Goal: Task Accomplishment & Management: Complete application form

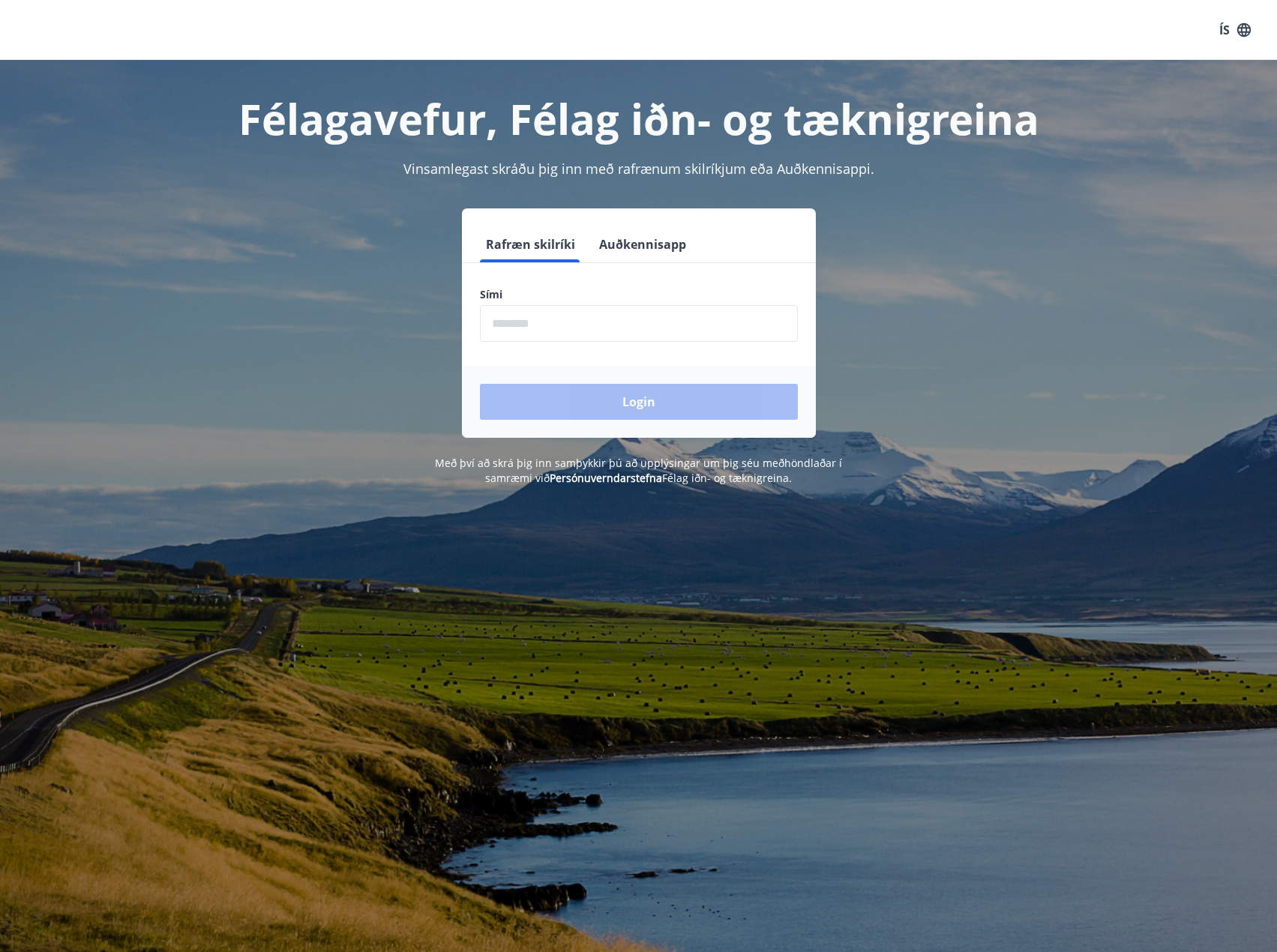
click at [546, 316] on input "phone" at bounding box center [639, 323] width 318 height 37
type input "********"
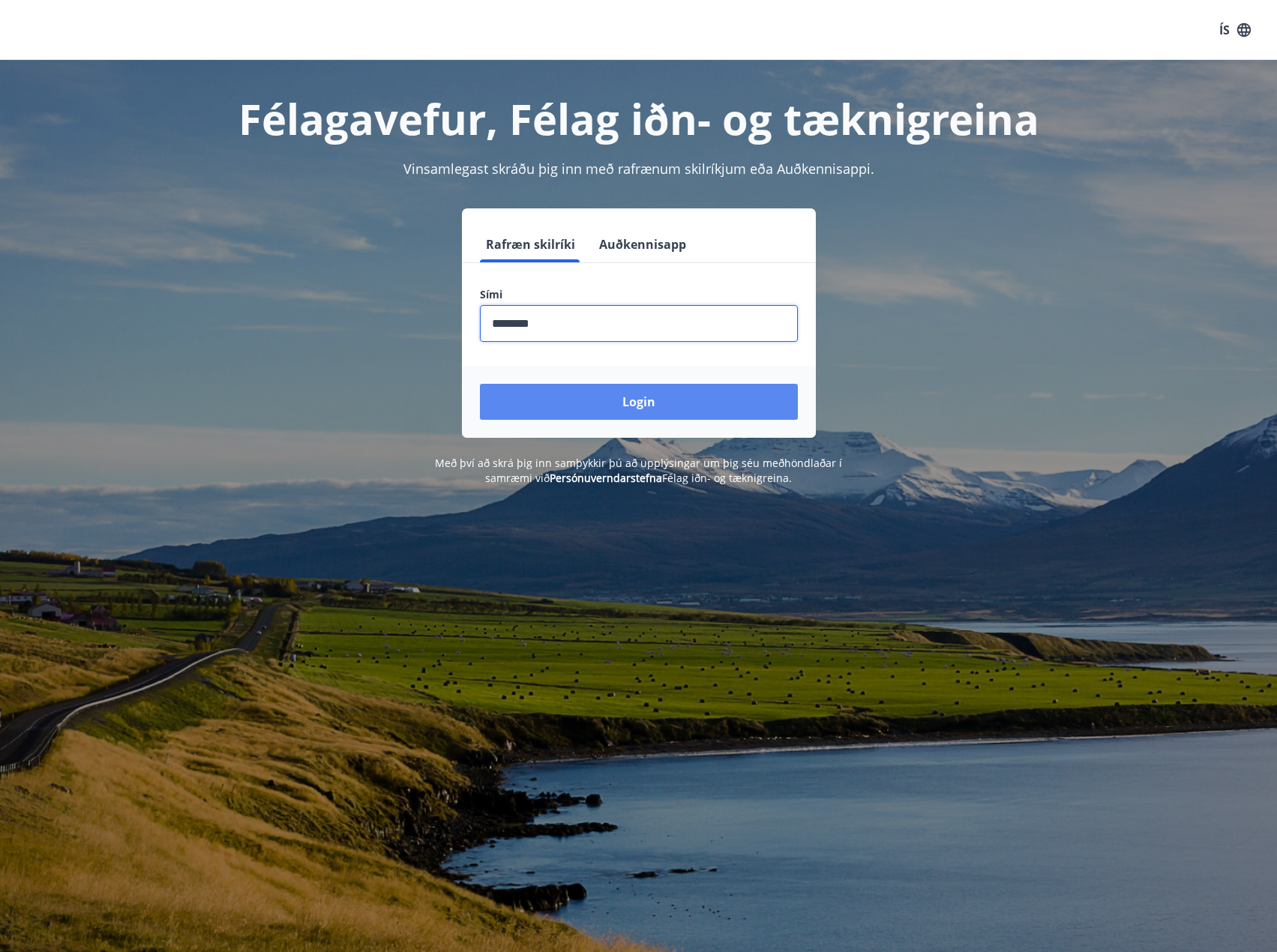
click at [633, 405] on button "Login" at bounding box center [639, 402] width 318 height 36
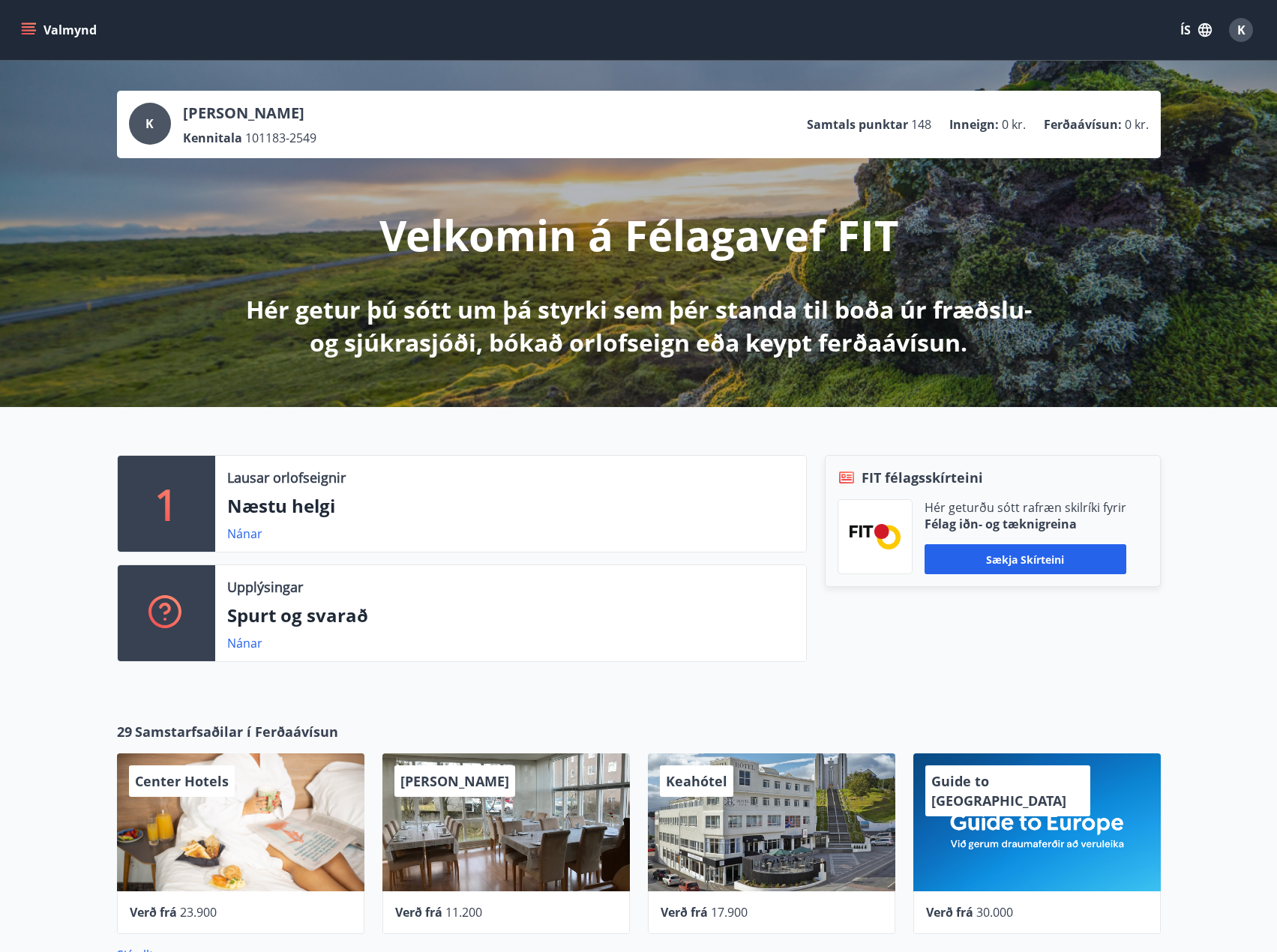
click at [23, 36] on icon "menu" at bounding box center [28, 30] width 15 height 15
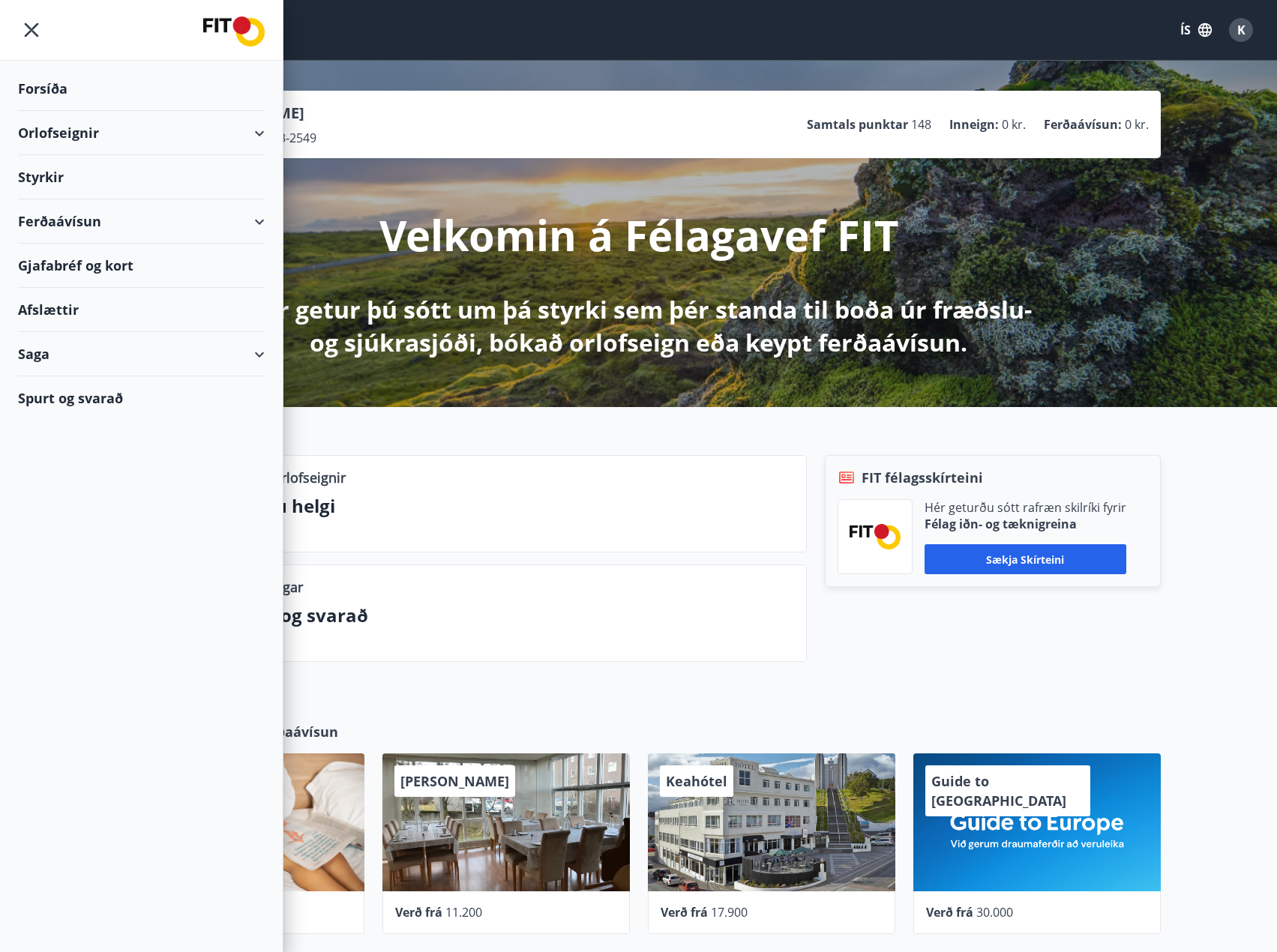
click at [50, 170] on div "Styrkir" at bounding box center [142, 177] width 247 height 44
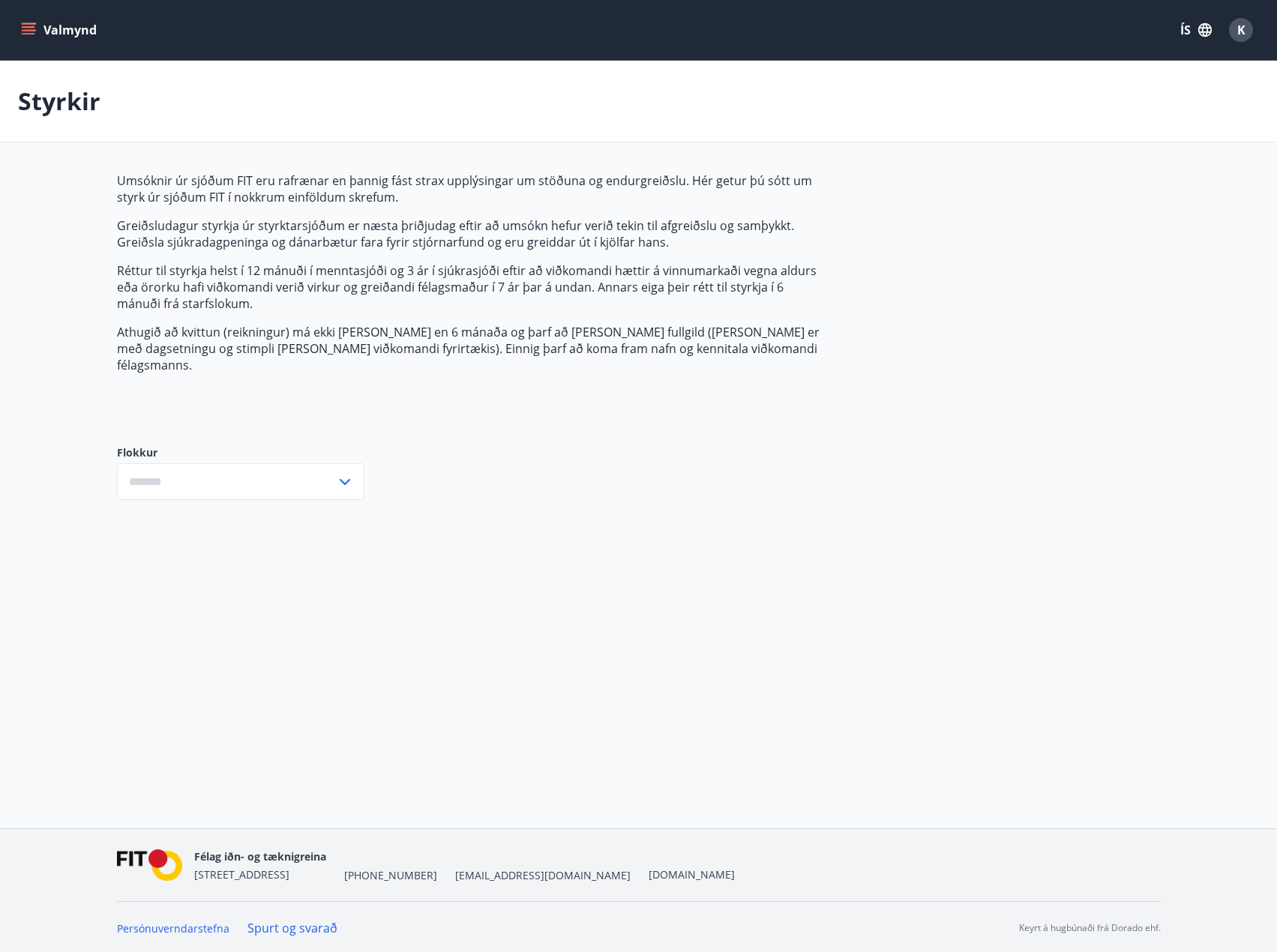
type input "***"
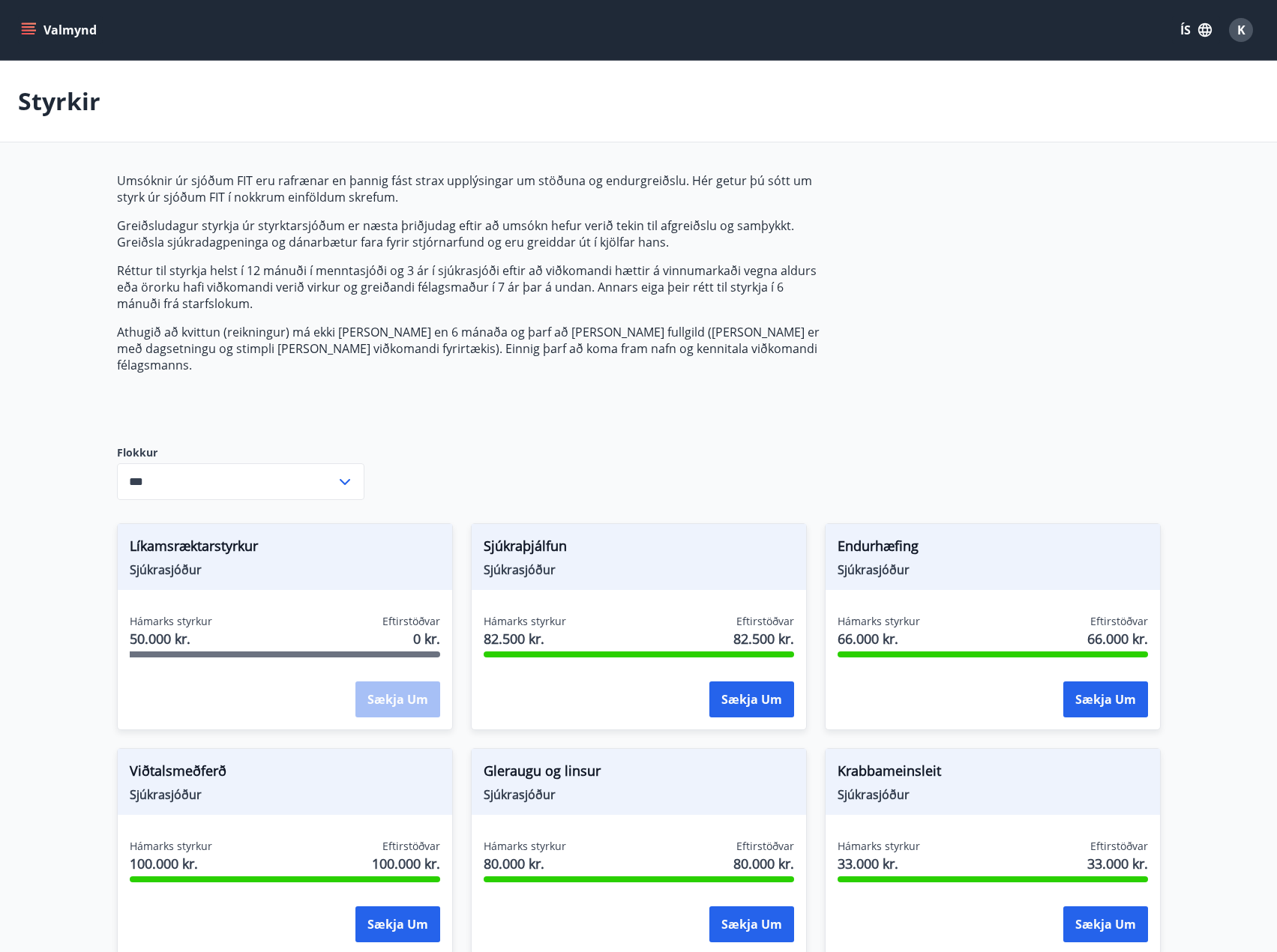
scroll to position [75, 0]
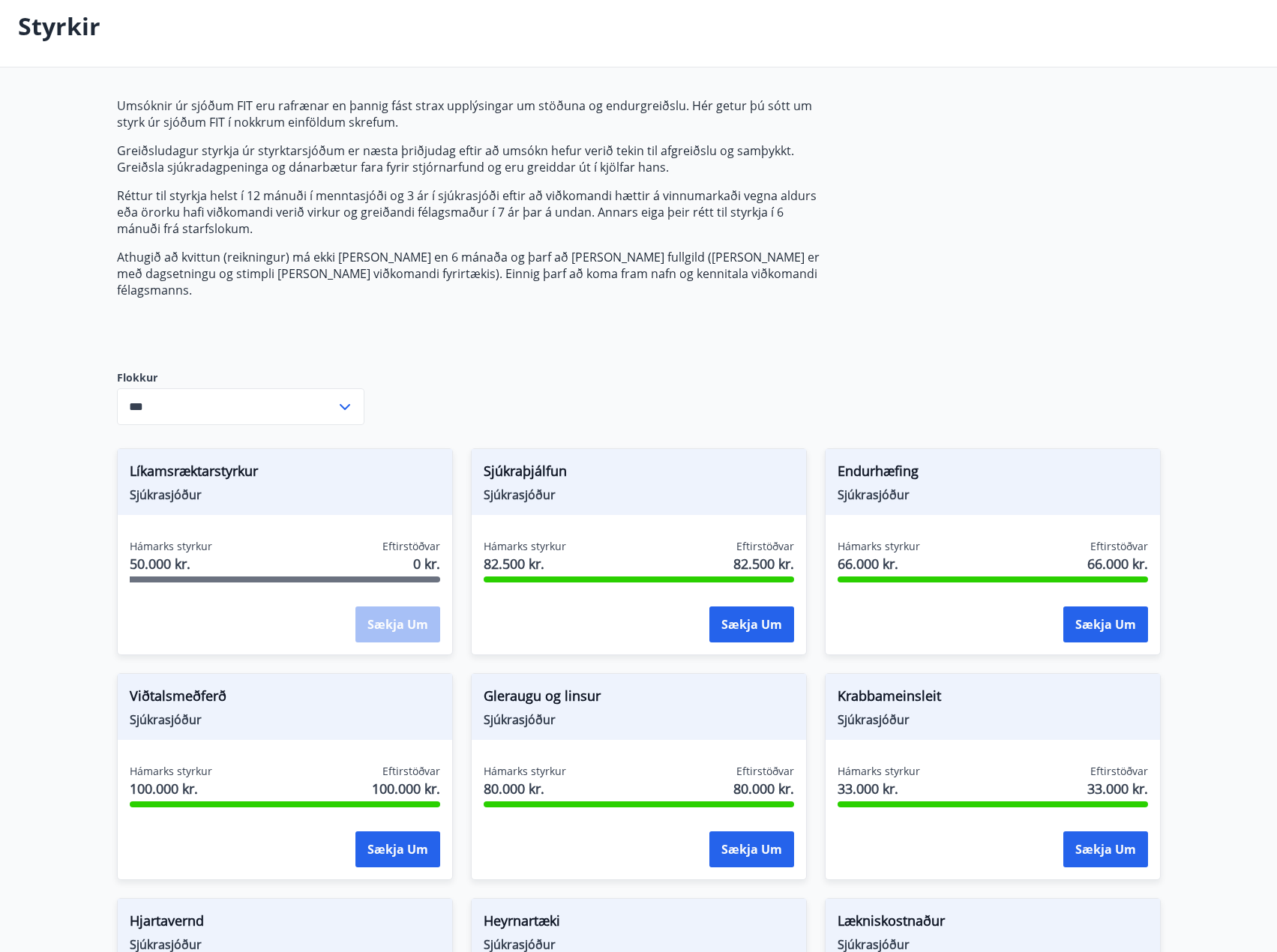
click at [400, 607] on div "Sækja um" at bounding box center [397, 625] width 84 height 37
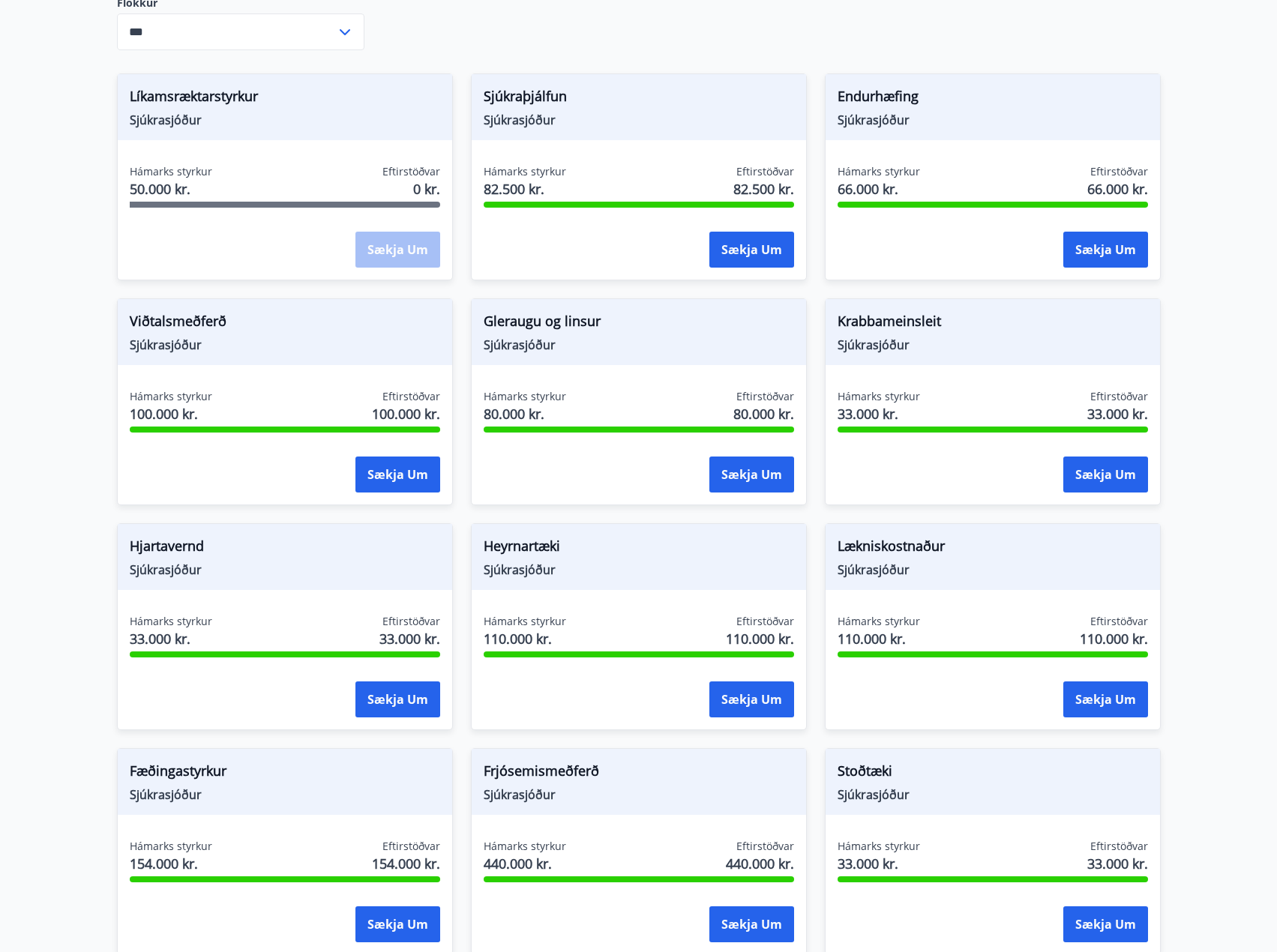
scroll to position [805, 0]
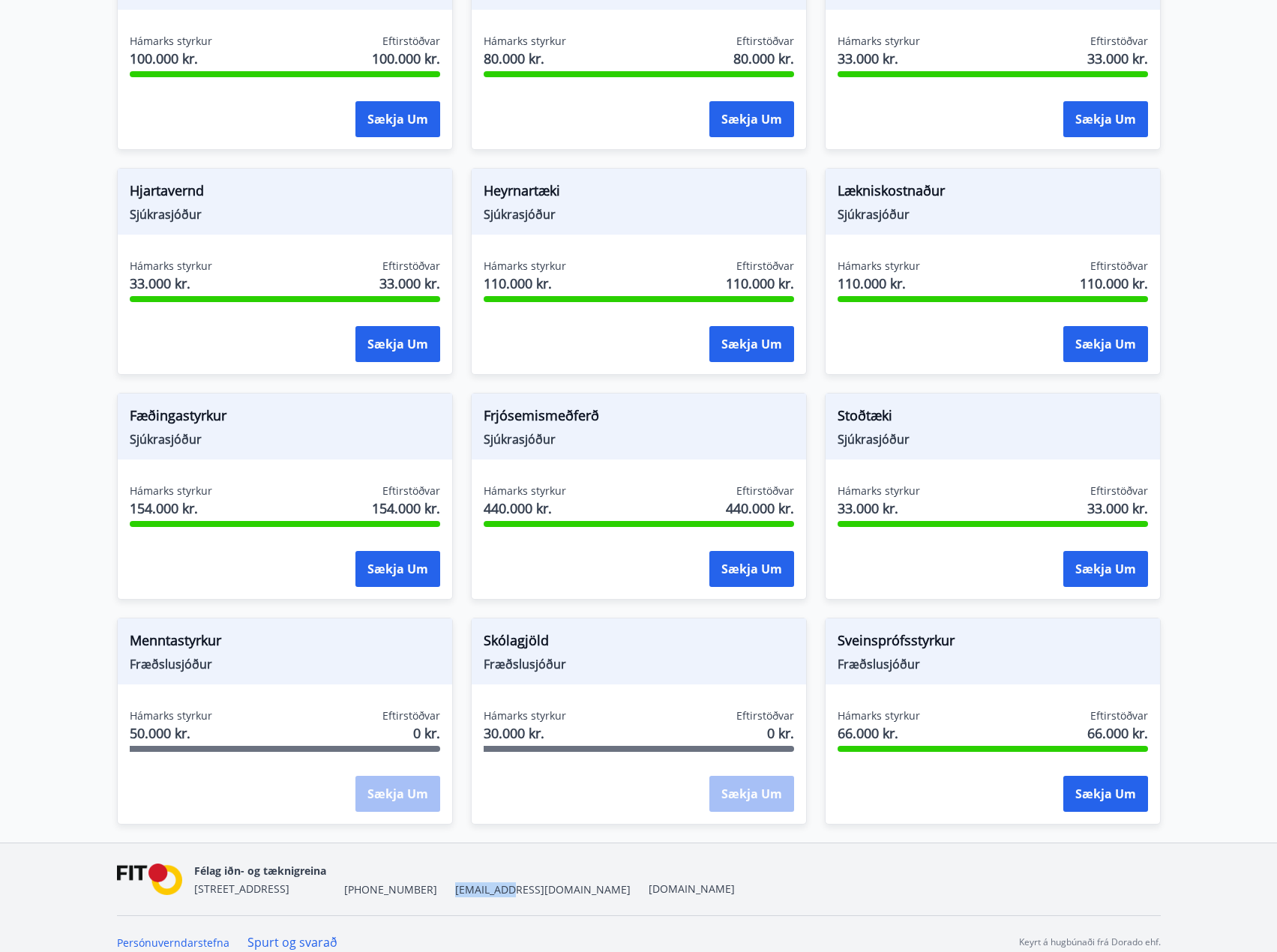
drag, startPoint x: 433, startPoint y: 875, endPoint x: 481, endPoint y: 875, distance: 48.0
click at [481, 875] on div "Félag iðn- og tæknigreina Stórhöfða 31, 110 Reykjavík +354 535-6000 fit@fit.is …" at bounding box center [464, 879] width 541 height 36
copy span "[EMAIL_ADDRESS][DOMAIN_NAME]"
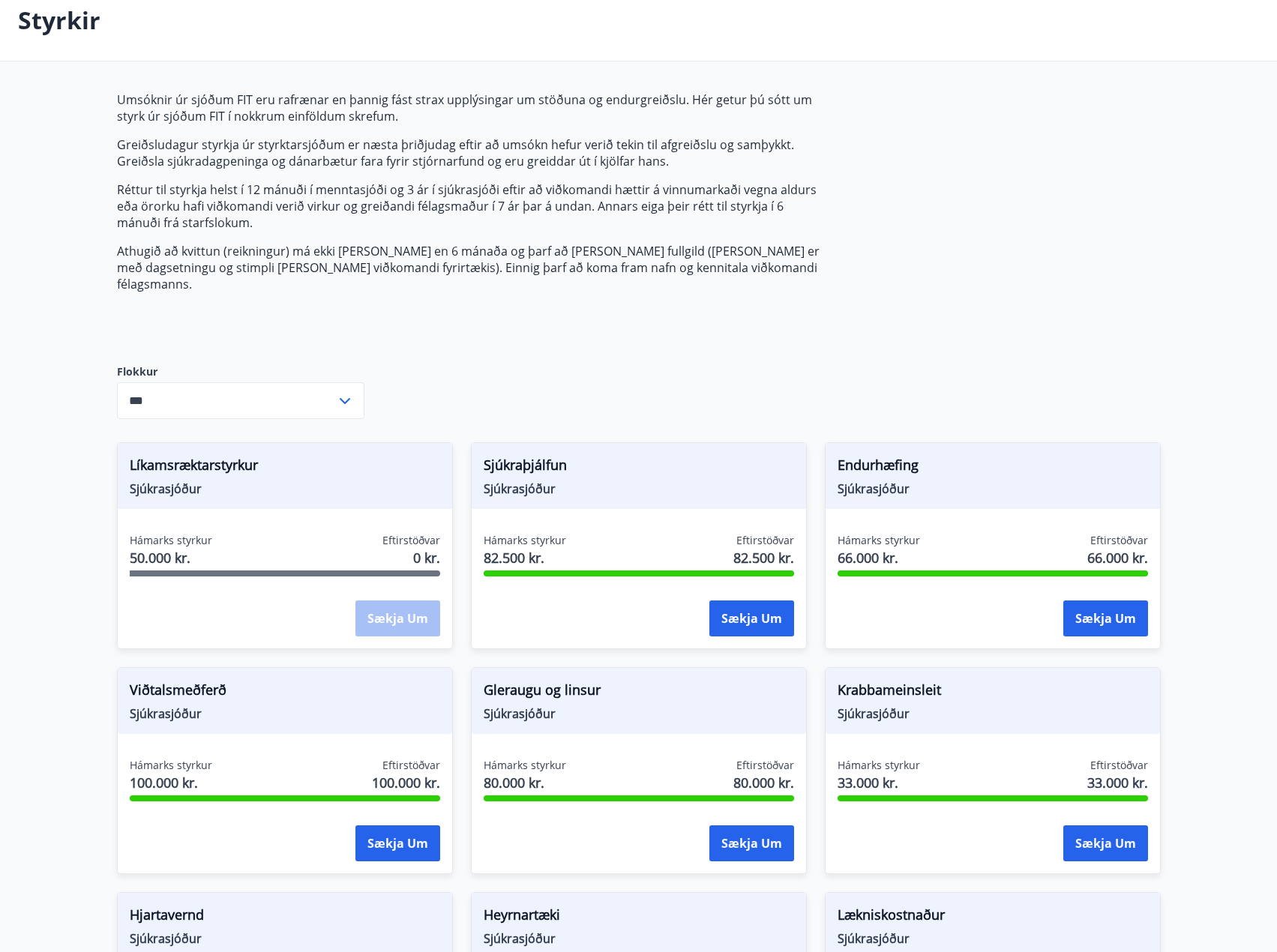
scroll to position [0, 0]
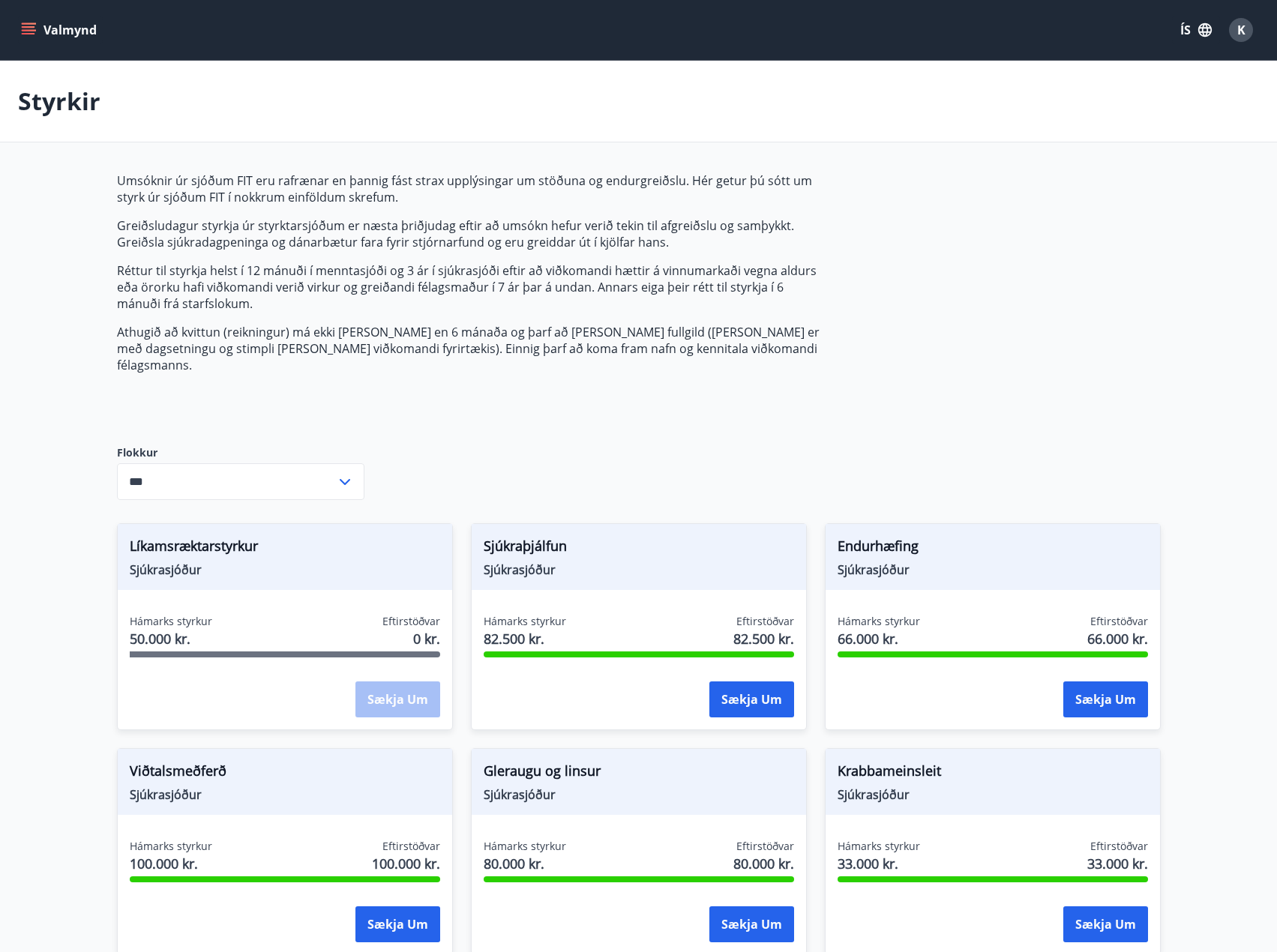
click at [34, 26] on icon "menu" at bounding box center [29, 27] width 14 height 2
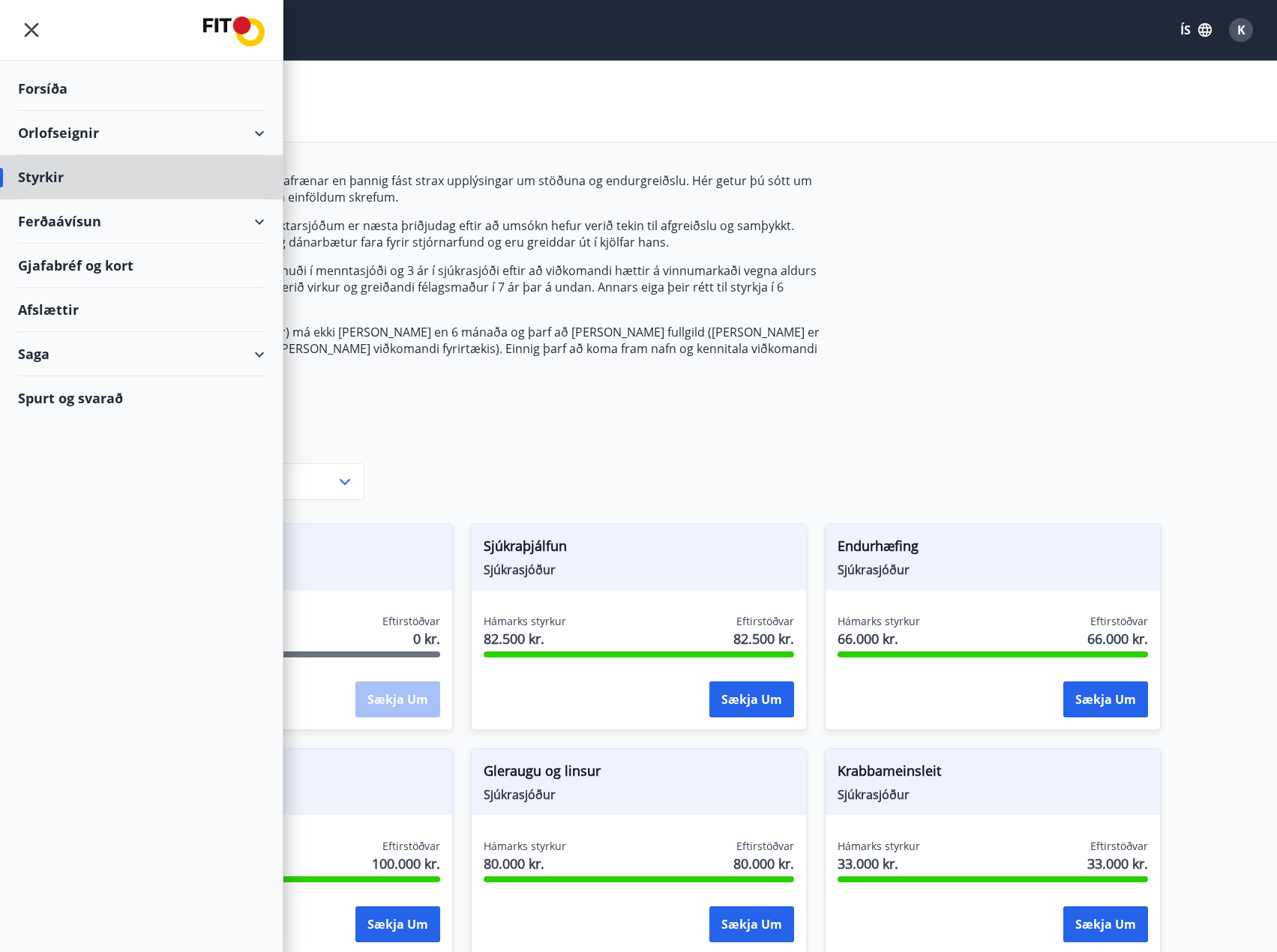
click at [49, 96] on div "Forsíða" at bounding box center [142, 89] width 247 height 44
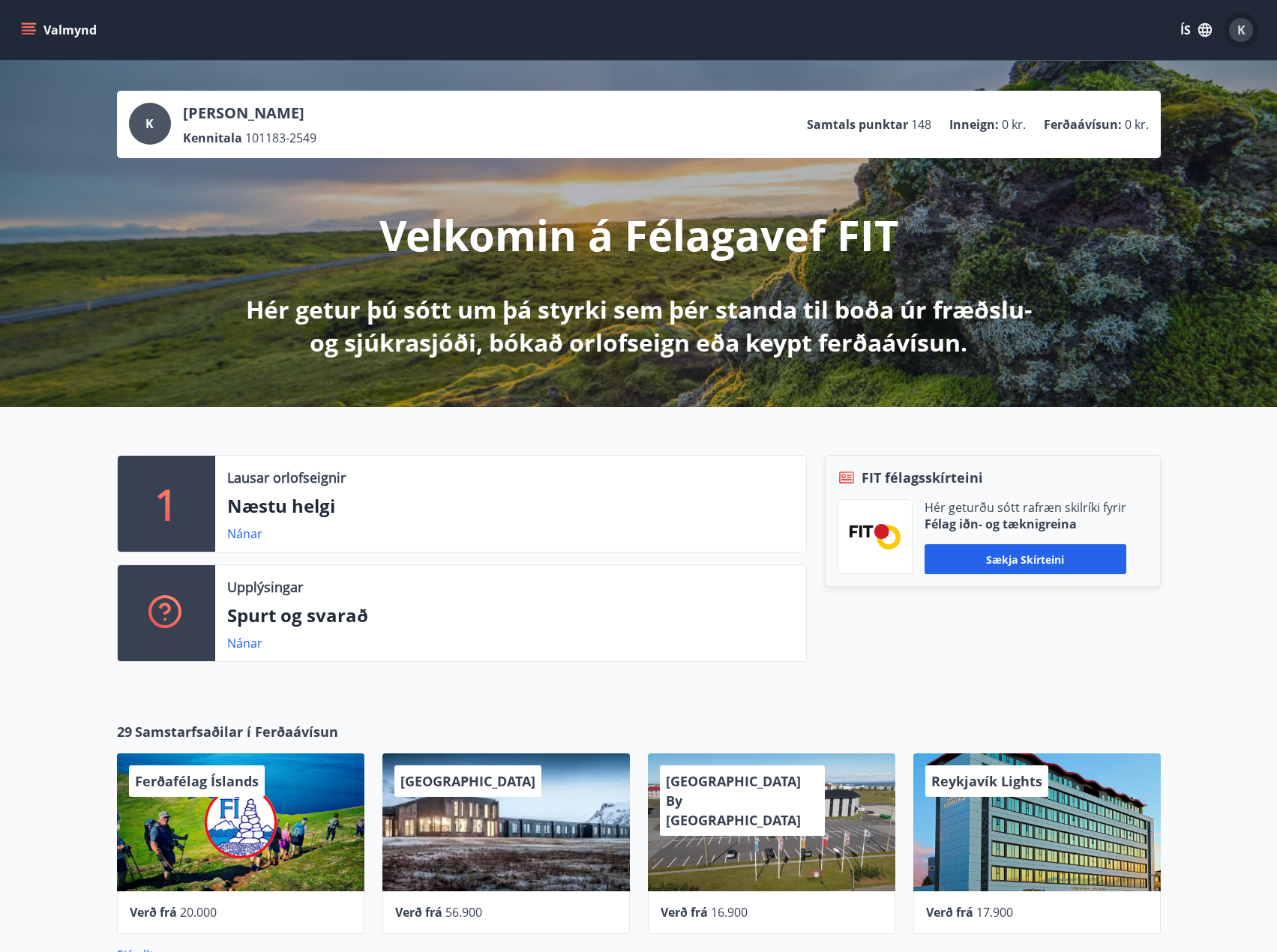
click at [1247, 27] on div "K" at bounding box center [1241, 30] width 24 height 24
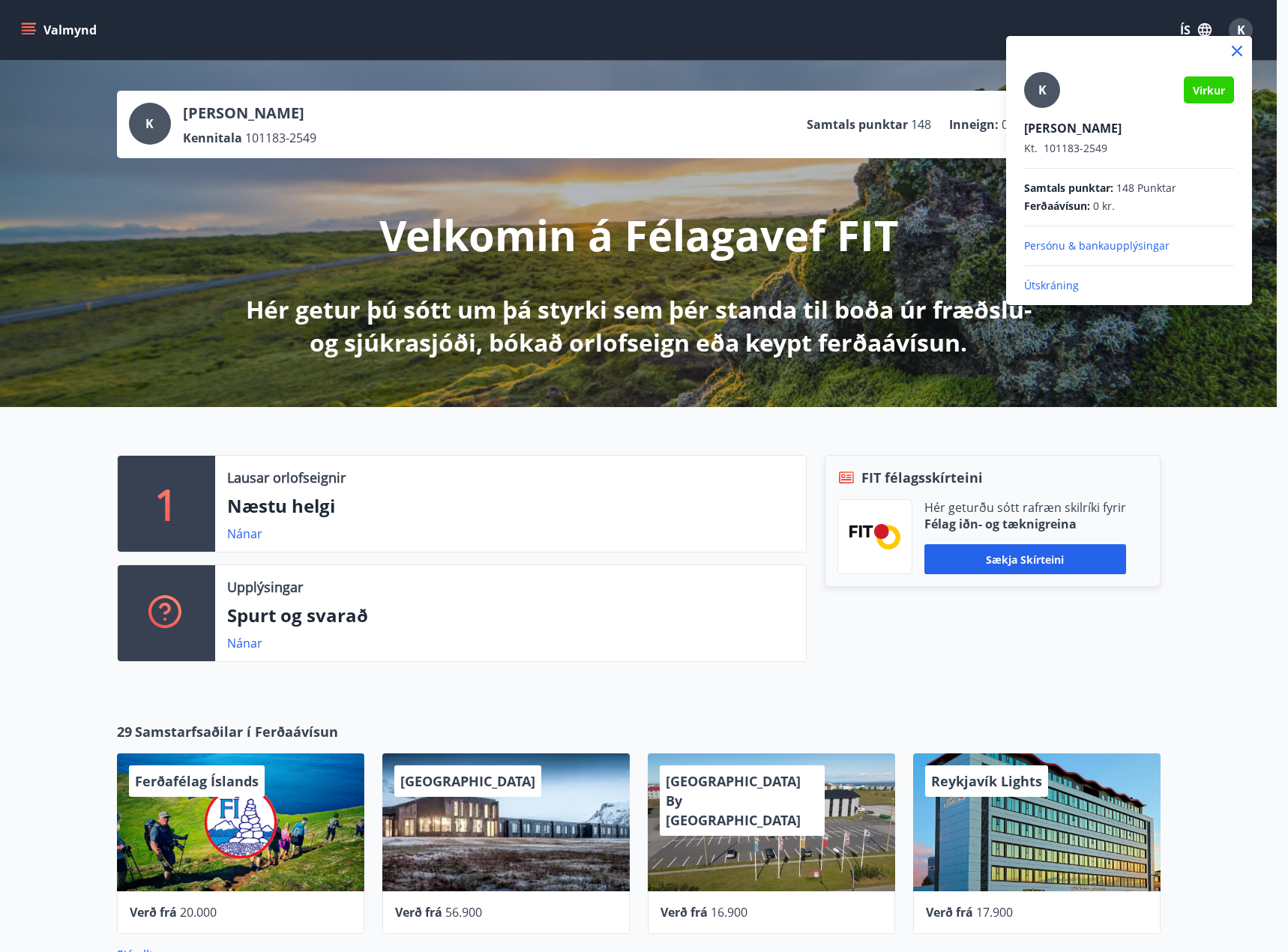
click at [1066, 282] on p "Útskráning" at bounding box center [1129, 285] width 210 height 15
